Goal: Navigation & Orientation: Find specific page/section

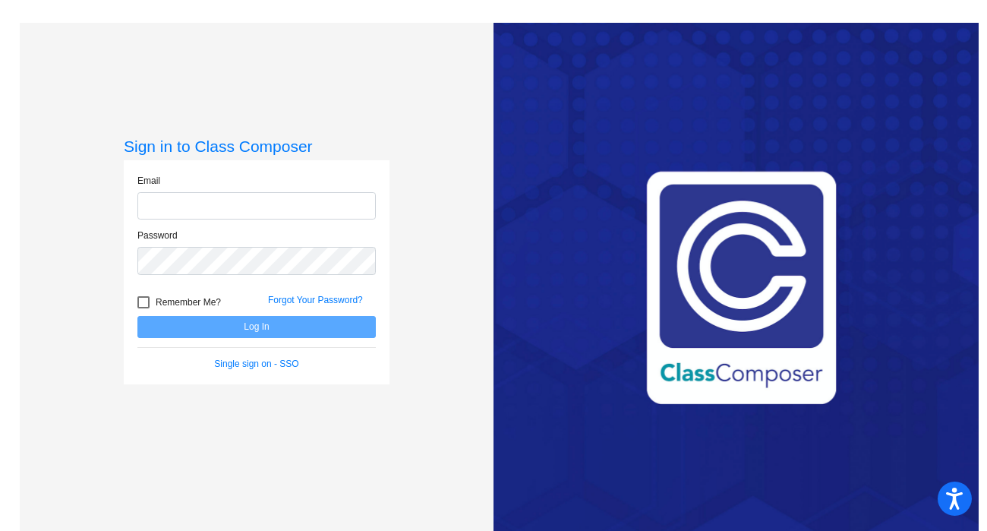
type input "[PERSON_NAME][EMAIL_ADDRESS][DOMAIN_NAME]"
click at [214, 332] on button "Log In" at bounding box center [256, 327] width 238 height 22
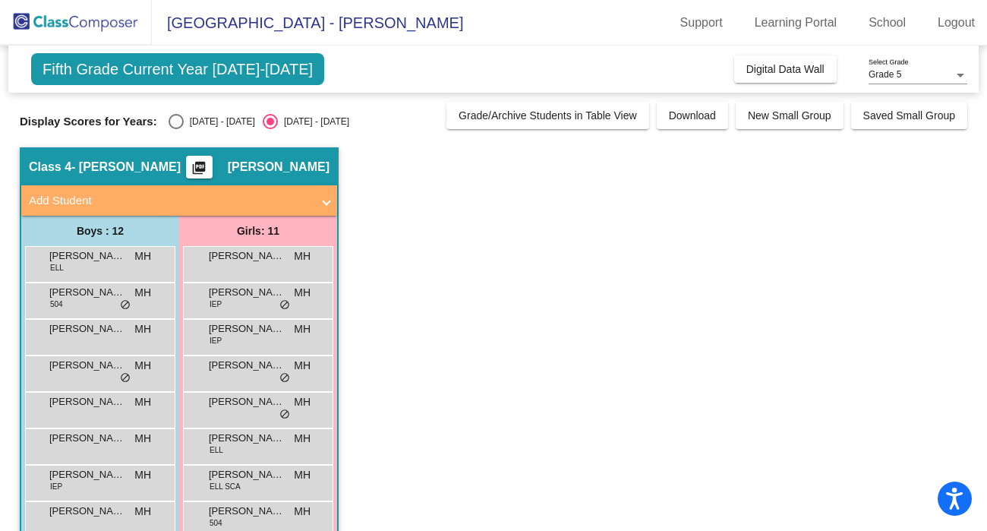
click at [165, 71] on span "Fifth Grade Current Year [DATE]-[DATE]" at bounding box center [177, 69] width 293 height 32
click at [168, 123] on div "Select an option" at bounding box center [175, 121] width 15 height 15
click at [175, 129] on input "[DATE] - [DATE]" at bounding box center [175, 129] width 1 height 1
radio input "true"
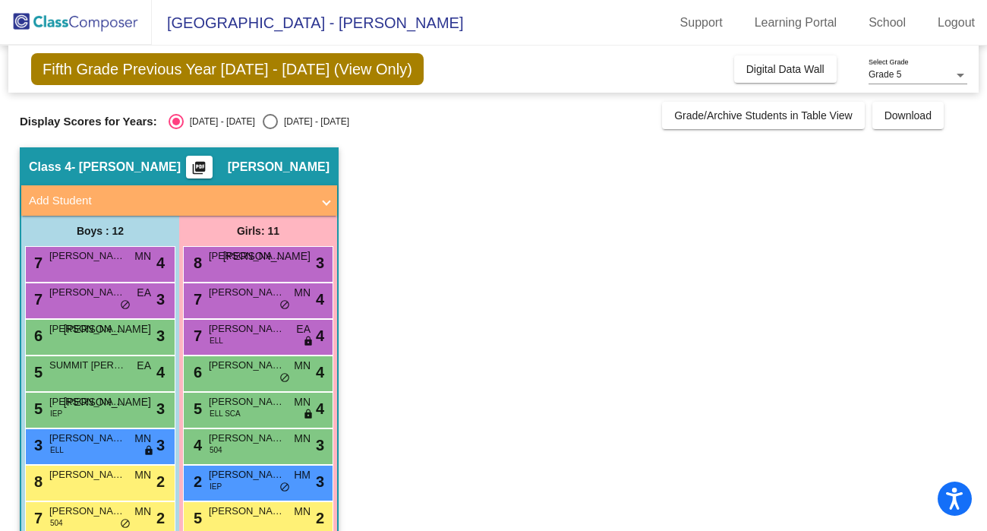
click at [263, 115] on div "Select an option" at bounding box center [270, 121] width 15 height 15
click at [269, 129] on input "[DATE] - [DATE]" at bounding box center [269, 129] width 1 height 1
radio input "true"
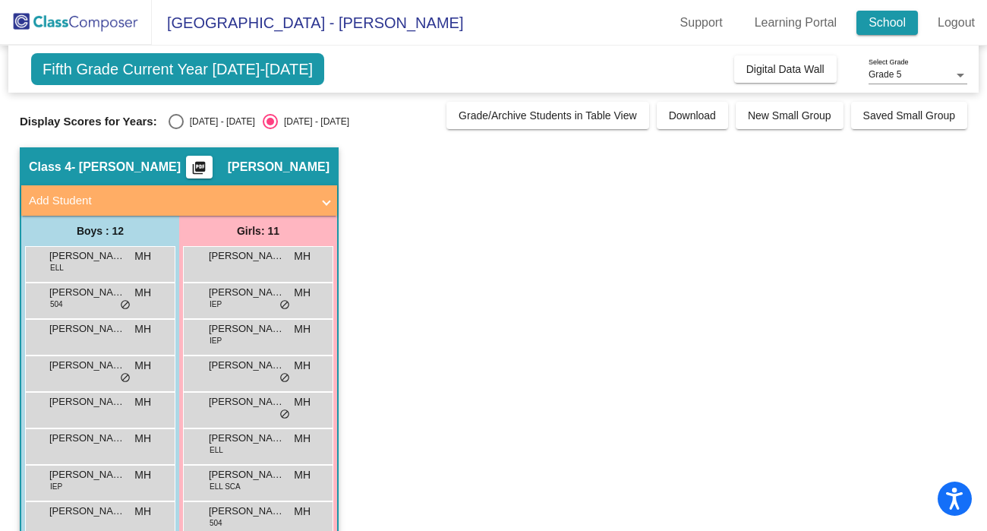
click at [892, 24] on link "School" at bounding box center [886, 23] width 61 height 24
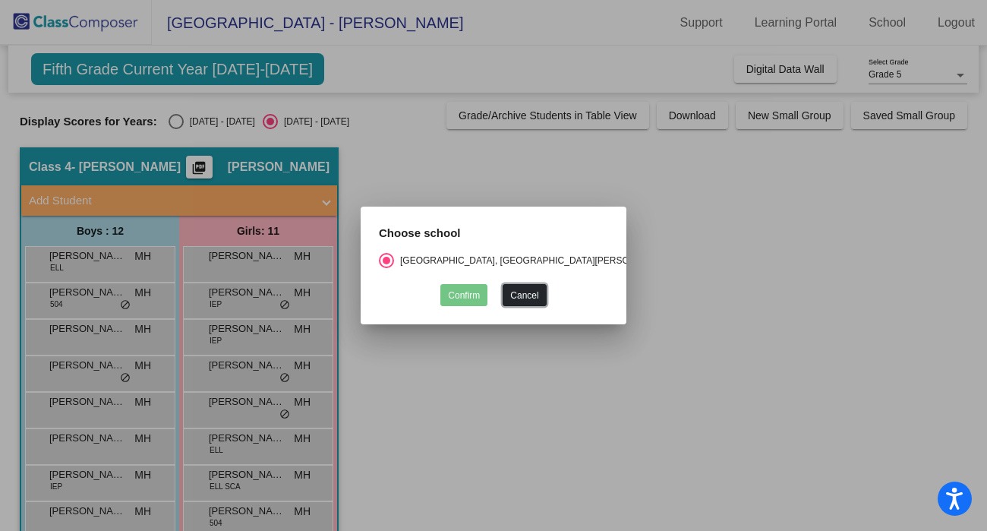
click at [540, 297] on button "Cancel" at bounding box center [523, 295] width 43 height 22
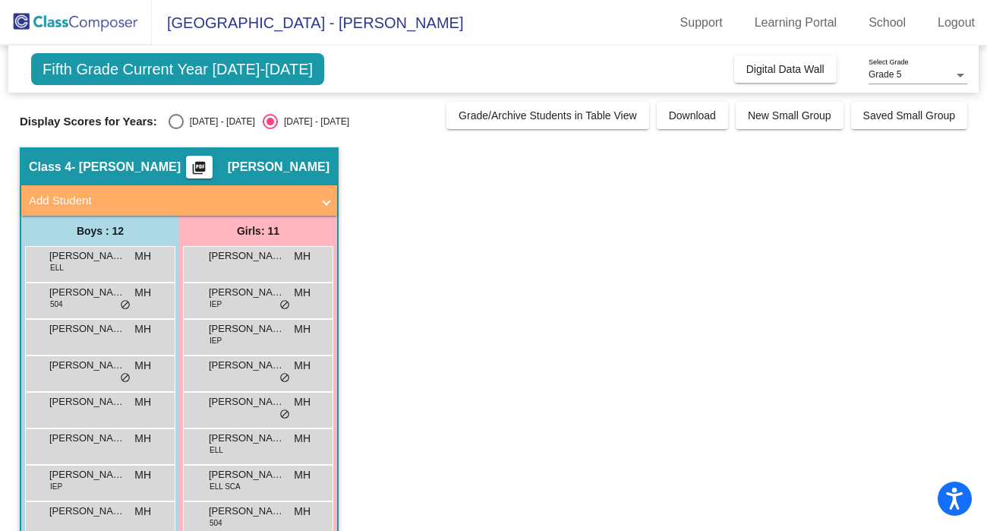
click at [910, 71] on div "Grade 5" at bounding box center [910, 75] width 85 height 11
click at [910, 71] on span "Grade 5" at bounding box center [917, 74] width 99 height 27
